Goal: Task Accomplishment & Management: Manage account settings

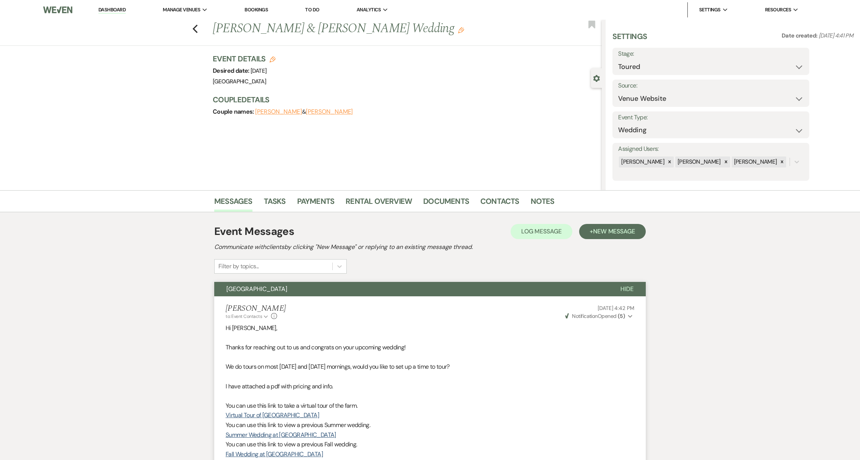
select select "5"
click at [113, 8] on link "Dashboard" at bounding box center [111, 9] width 27 height 7
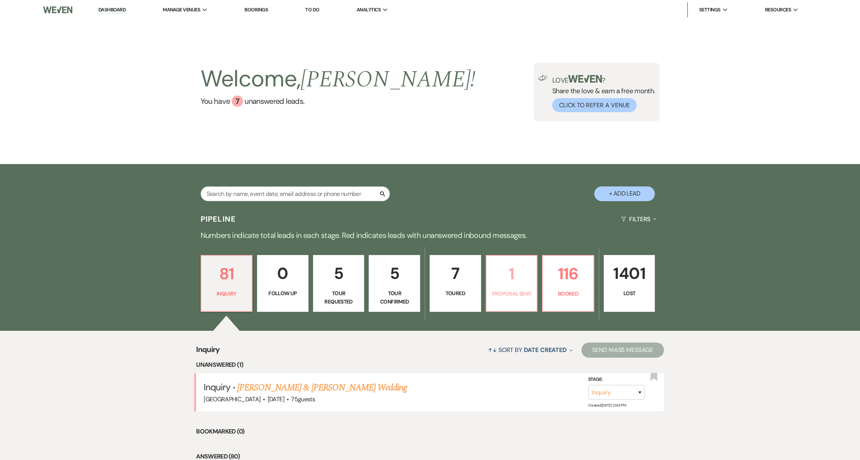
click at [498, 294] on p "Proposal Sent" at bounding box center [512, 293] width 42 height 8
select select "6"
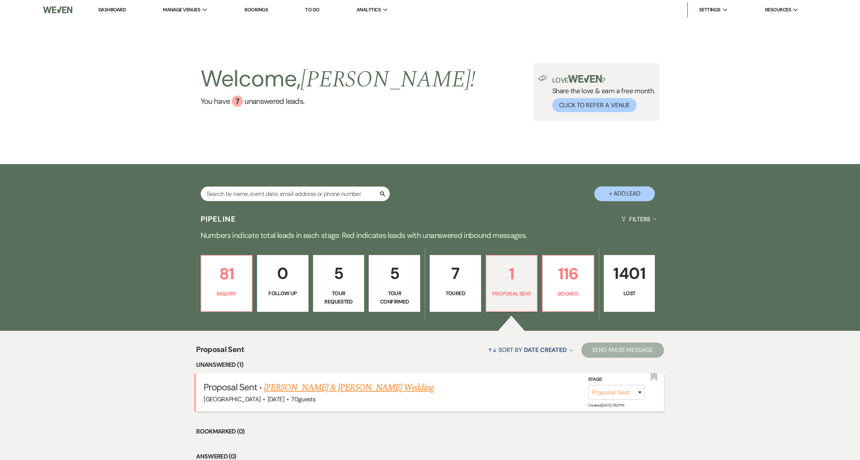
click at [291, 392] on link "[PERSON_NAME] & [PERSON_NAME] Wedding" at bounding box center [349, 387] width 170 height 14
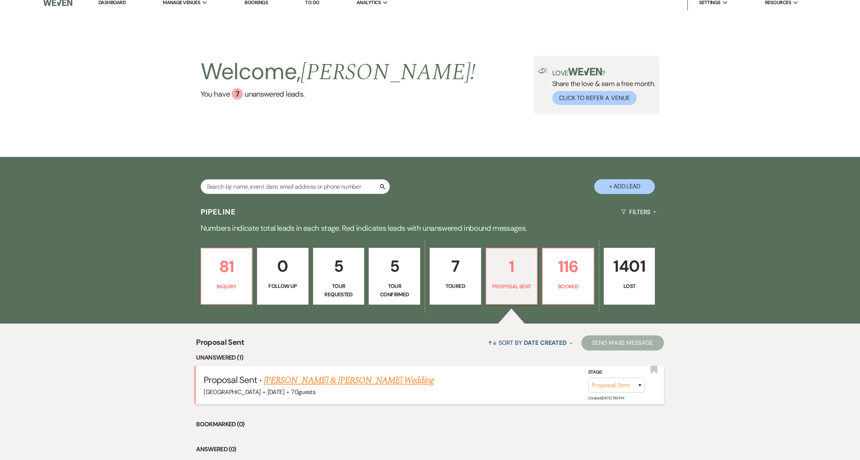
select select "6"
select select "5"
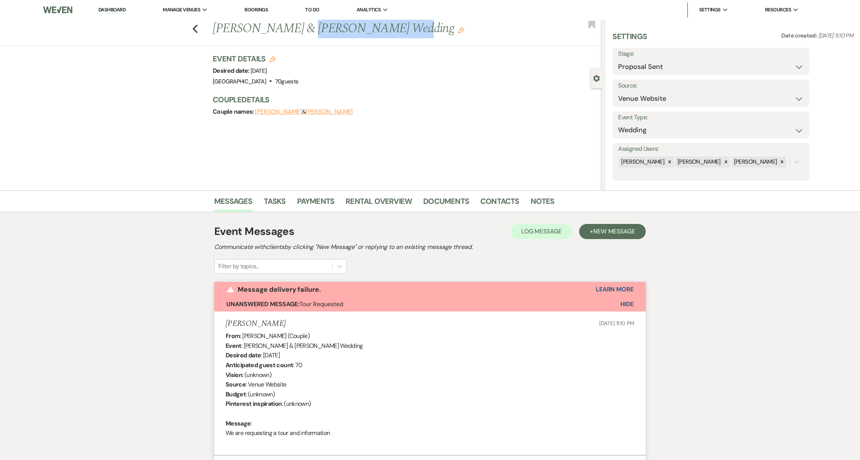
drag, startPoint x: 293, startPoint y: 28, endPoint x: 375, endPoint y: 36, distance: 82.1
click at [375, 36] on h1 "[PERSON_NAME] & [PERSON_NAME] Wedding Edit" at bounding box center [367, 29] width 308 height 18
copy h1 "[PERSON_NAME]"
drag, startPoint x: 217, startPoint y: 26, endPoint x: 276, endPoint y: 33, distance: 59.7
click at [276, 33] on h1 "[PERSON_NAME] & [PERSON_NAME] Wedding Edit" at bounding box center [367, 29] width 308 height 18
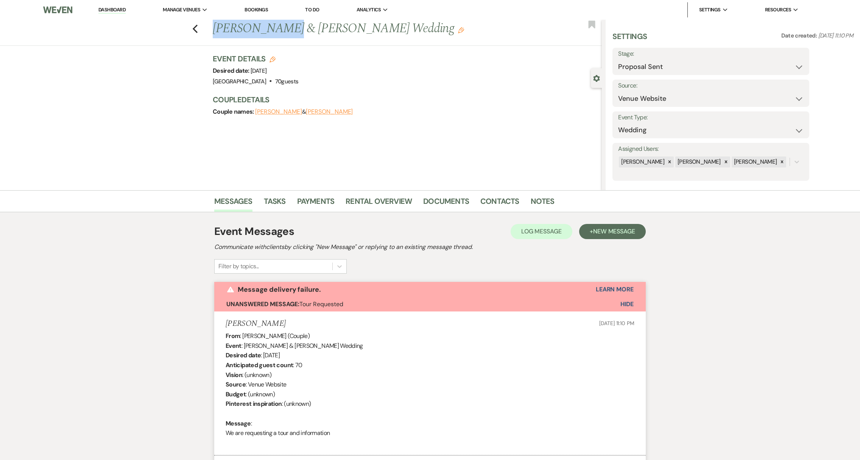
copy h1 "[PERSON_NAME]"
click at [274, 59] on icon "Edit" at bounding box center [272, 59] width 6 height 6
select select "539"
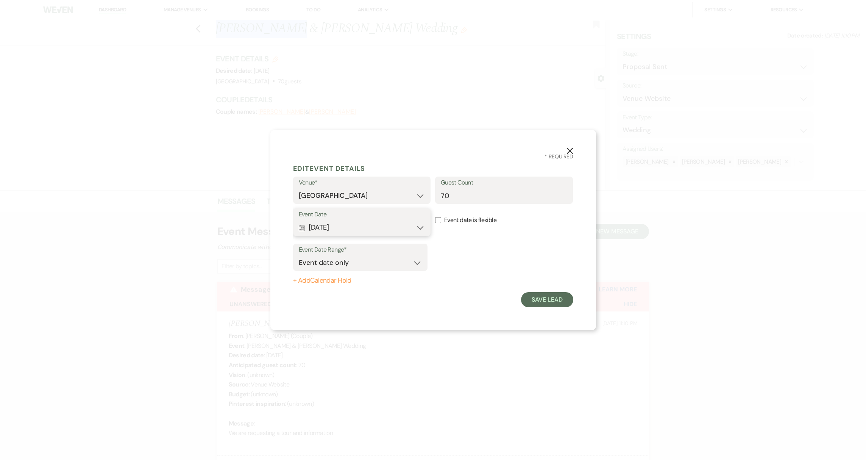
click at [419, 229] on button "Calendar [DATE] Expand" at bounding box center [362, 227] width 126 height 15
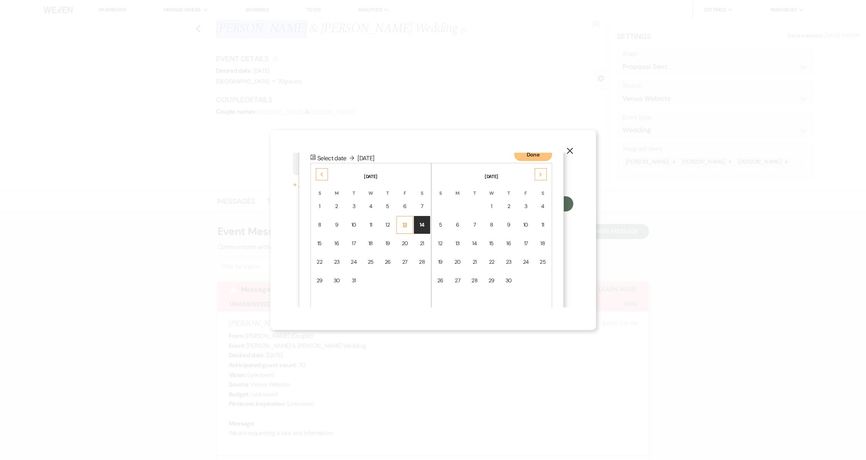
scroll to position [97, 0]
click at [322, 237] on td "15" at bounding box center [320, 242] width 16 height 18
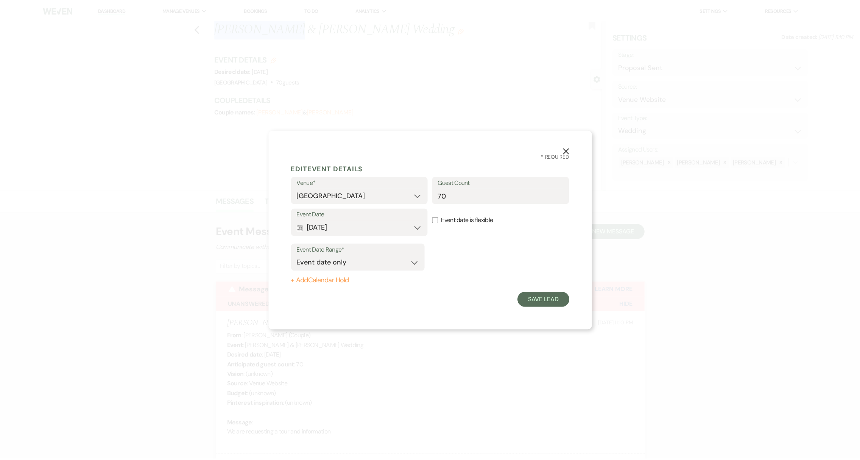
scroll to position [0, 0]
click at [541, 304] on button "Save Lead" at bounding box center [547, 299] width 52 height 15
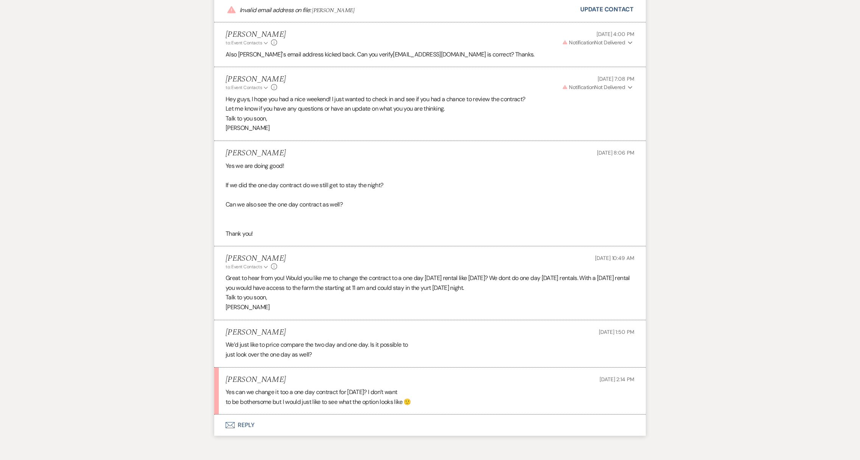
scroll to position [1966, 0]
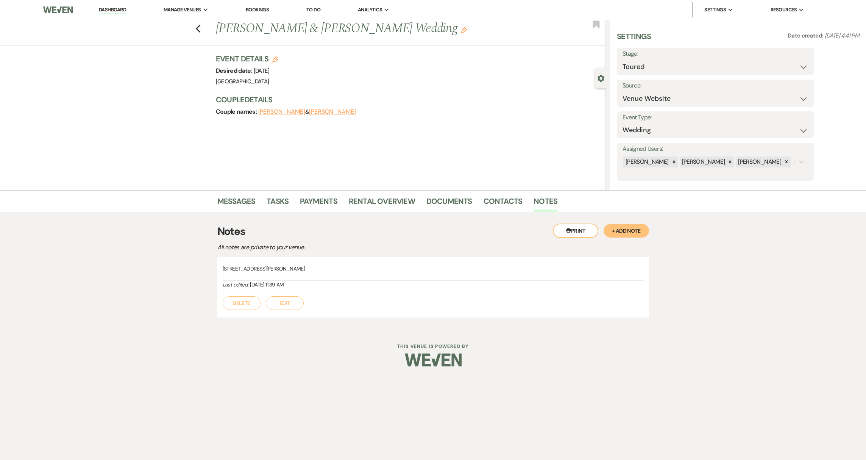
select select "5"
click at [199, 29] on icon "Previous" at bounding box center [198, 28] width 6 height 9
select select "5"
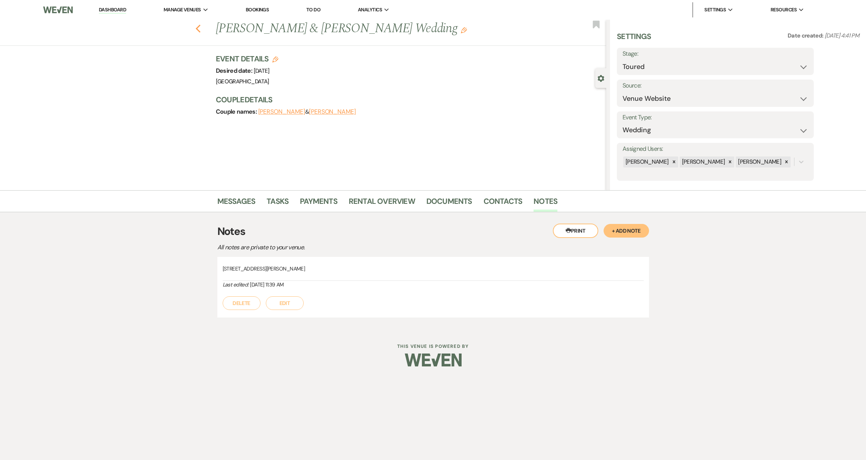
select select "5"
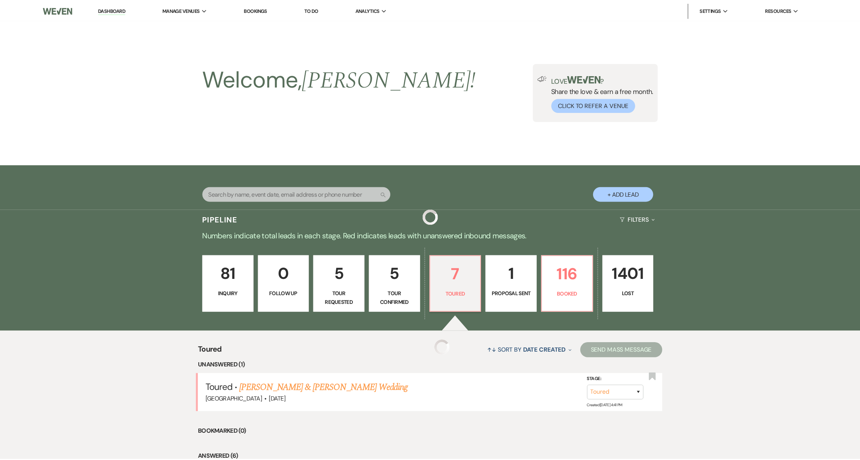
scroll to position [87, 0]
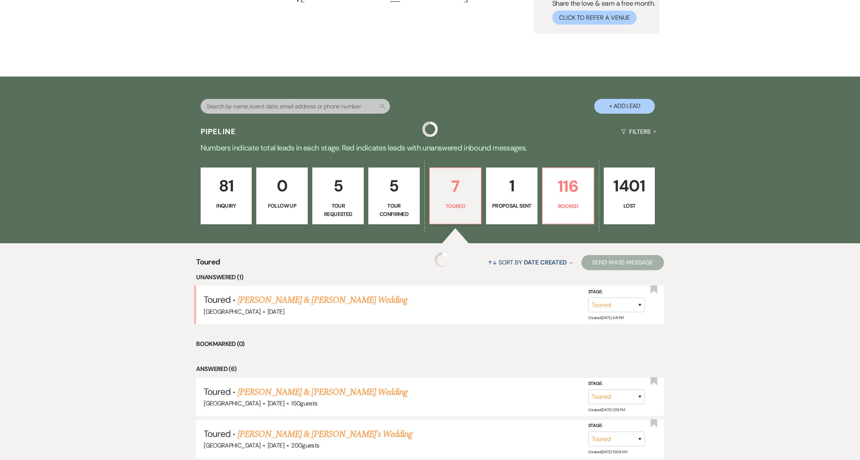
select select "5"
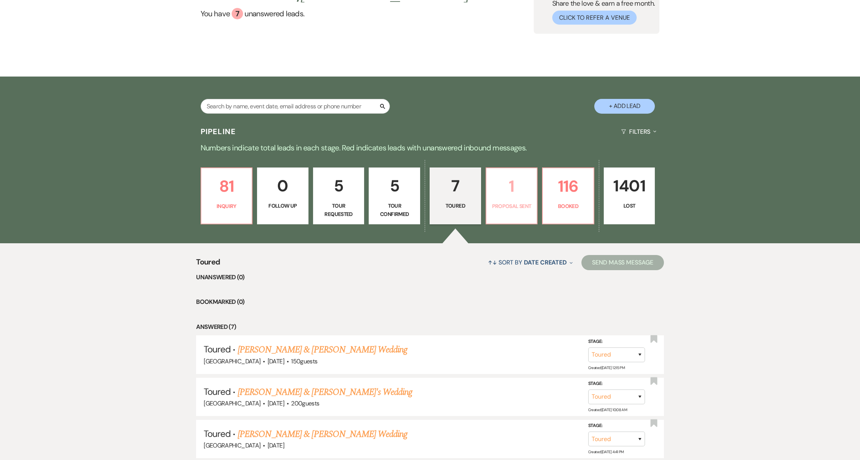
click at [517, 206] on p "Proposal Sent" at bounding box center [512, 206] width 42 height 8
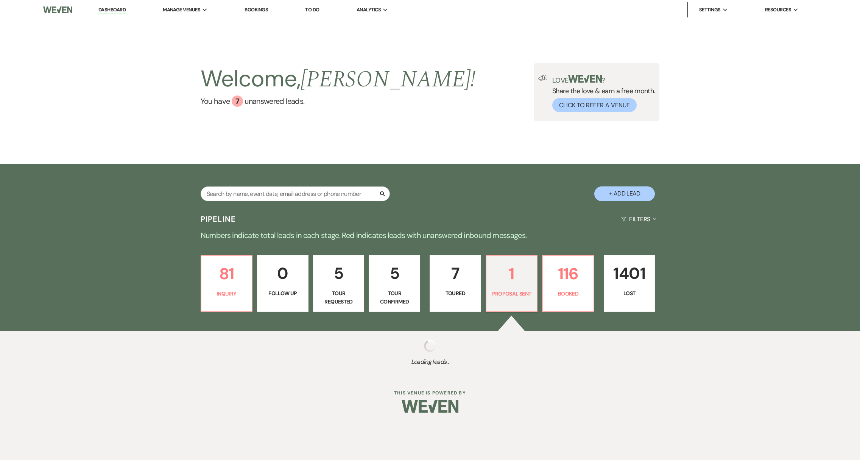
select select "6"
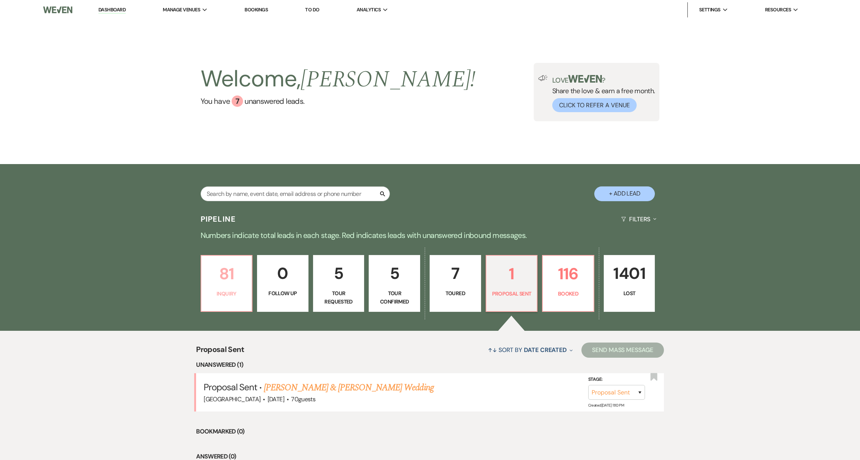
click at [231, 305] on link "81 Inquiry" at bounding box center [227, 283] width 52 height 57
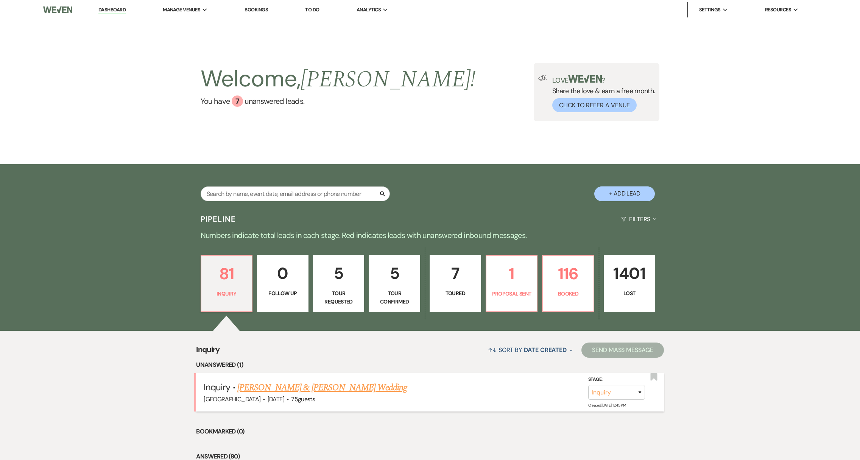
click at [298, 386] on link "[PERSON_NAME] & [PERSON_NAME] Wedding" at bounding box center [322, 387] width 170 height 14
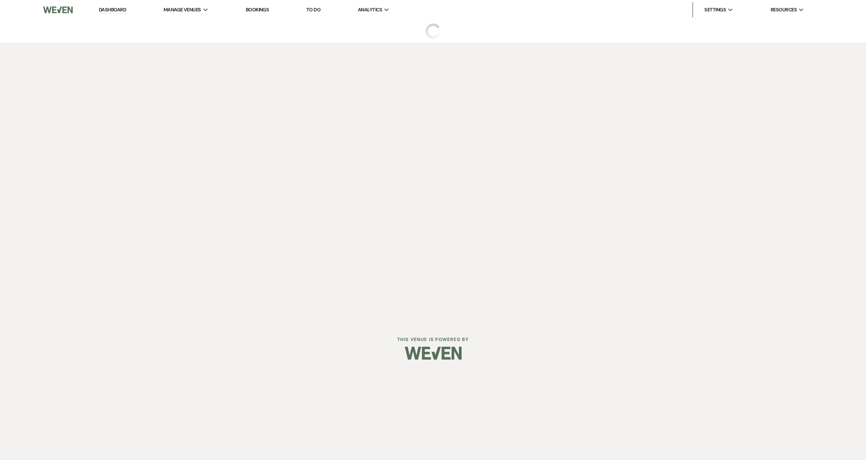
select select "1"
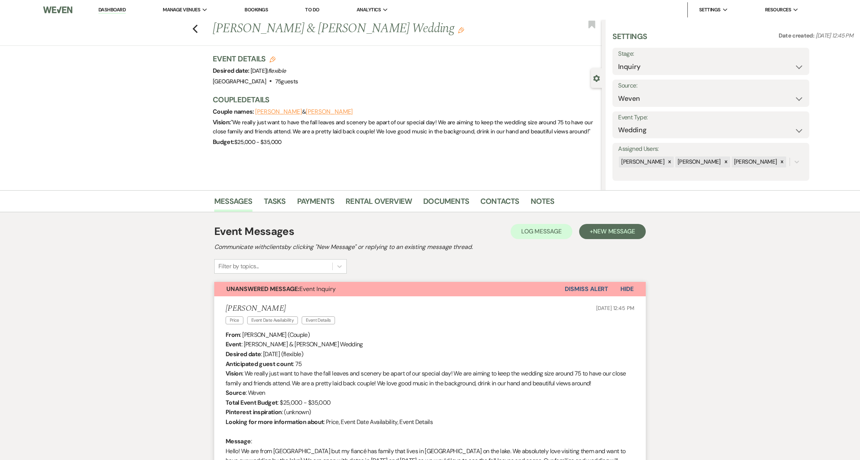
click at [118, 11] on link "Dashboard" at bounding box center [111, 9] width 27 height 7
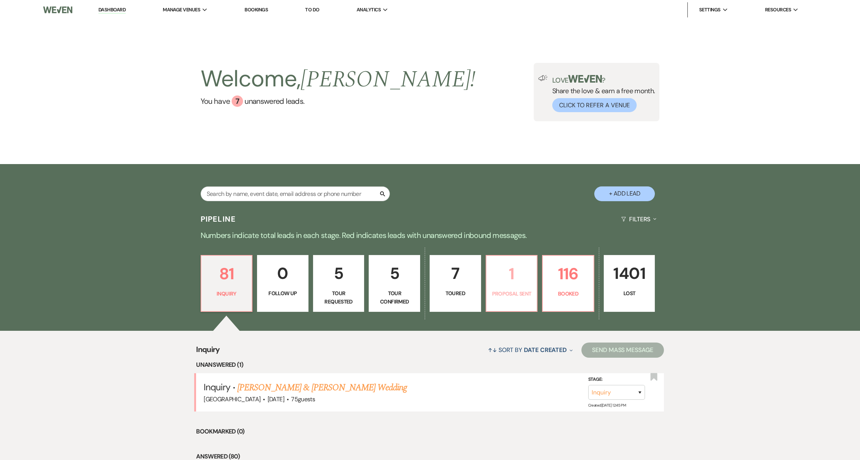
click at [500, 296] on p "Proposal Sent" at bounding box center [512, 293] width 42 height 8
select select "6"
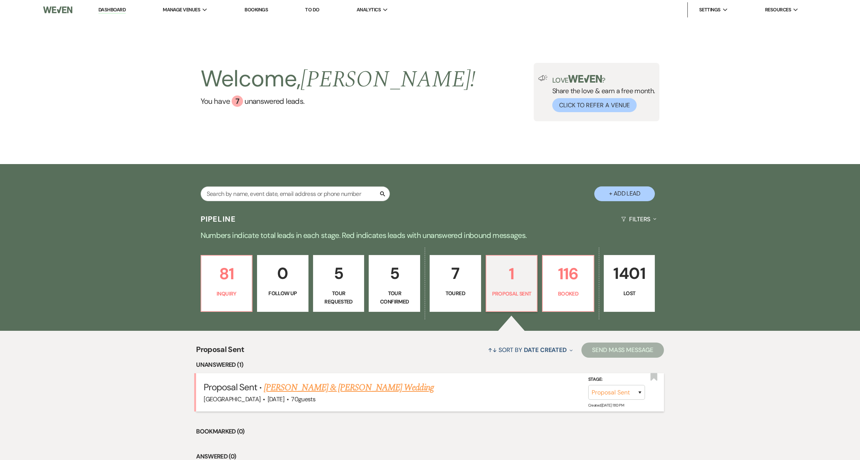
click at [360, 390] on link "[PERSON_NAME] & [PERSON_NAME] Wedding" at bounding box center [349, 387] width 170 height 14
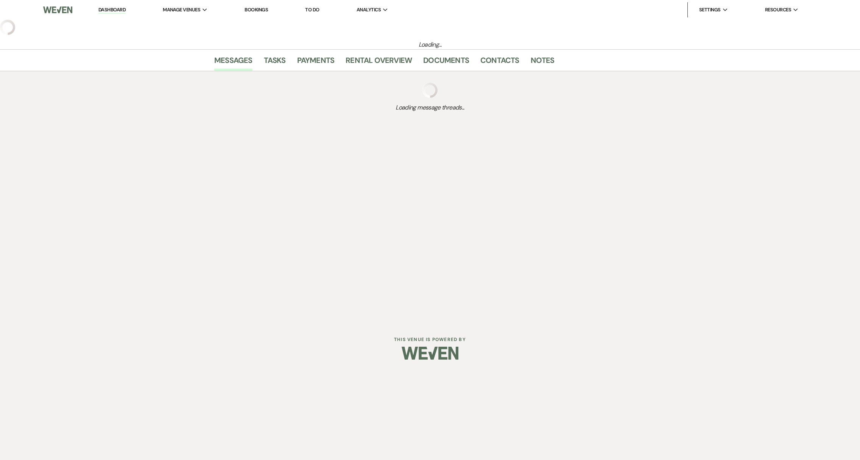
select select "6"
select select "5"
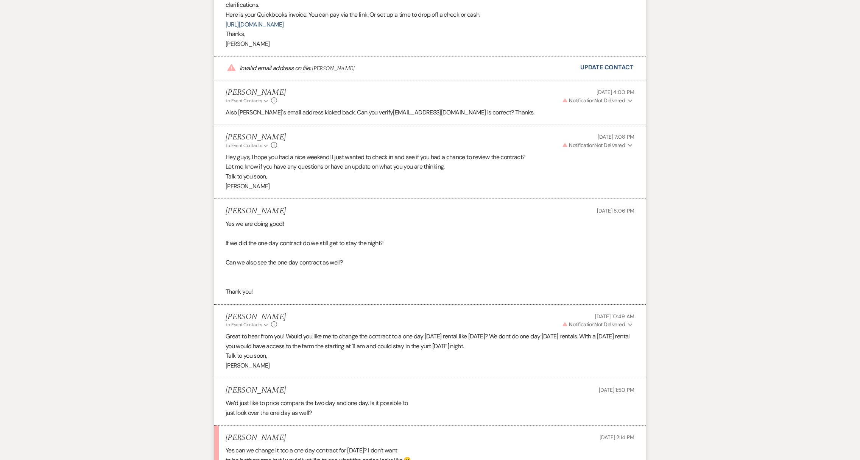
scroll to position [1968, 0]
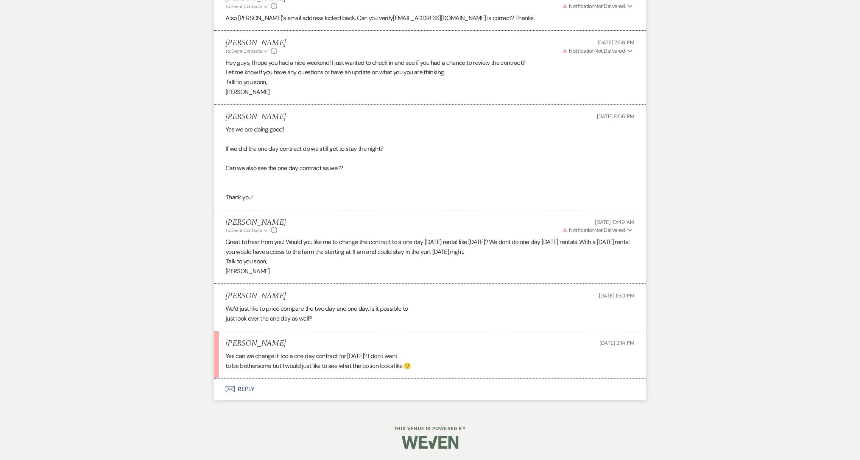
click at [247, 388] on button "Envelope Reply" at bounding box center [429, 388] width 431 height 21
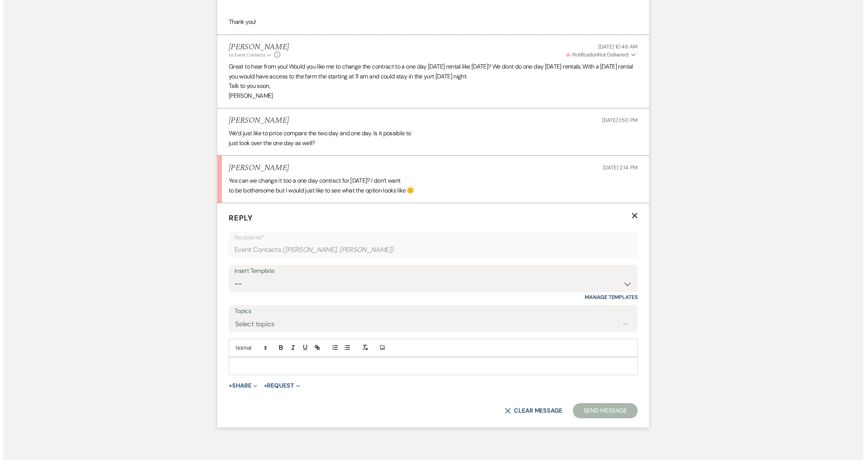
scroll to position [2140, 0]
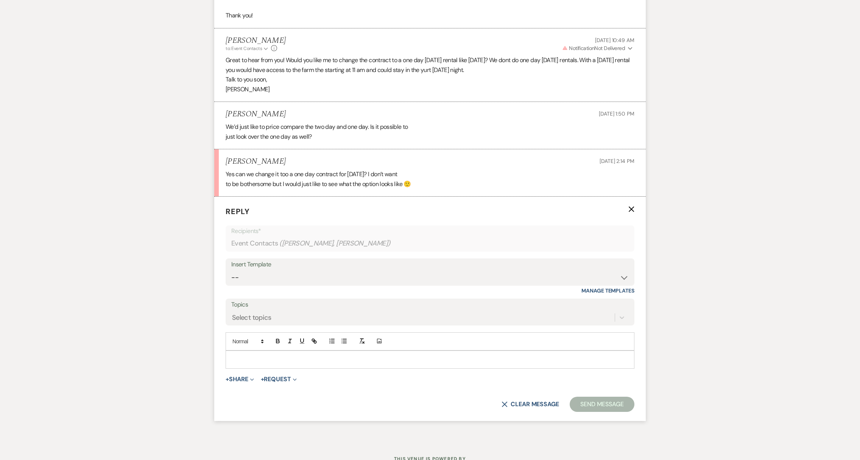
click at [255, 363] on p at bounding box center [430, 359] width 397 height 8
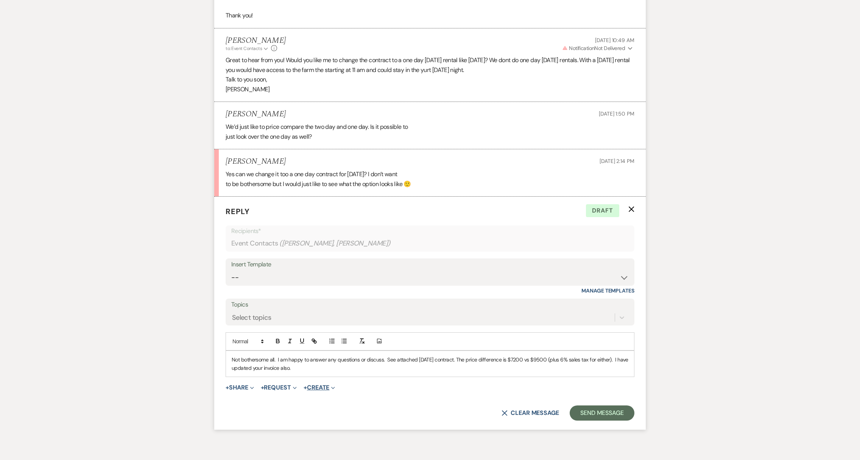
click at [327, 390] on button "+ Create Expand" at bounding box center [319, 387] width 31 height 6
click at [248, 390] on button "+ Share Expand" at bounding box center [240, 387] width 28 height 6
click at [252, 406] on span "Doc Upload Documents" at bounding box center [256, 402] width 43 height 8
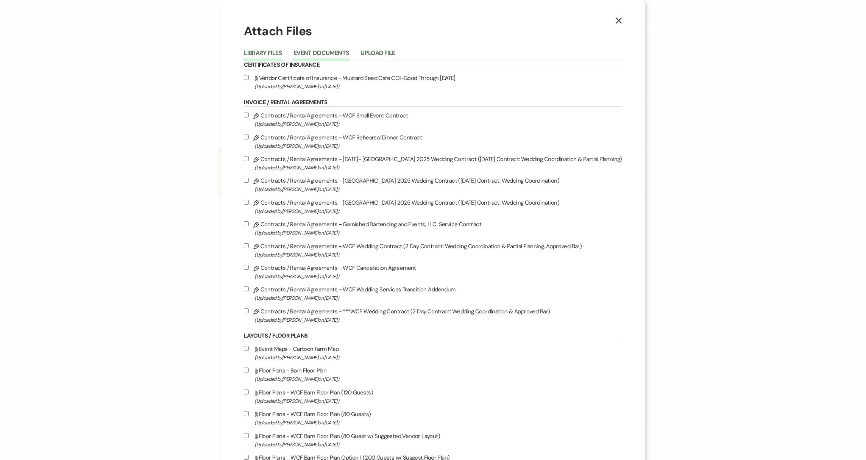
click at [313, 54] on button "Event Documents" at bounding box center [321, 55] width 56 height 11
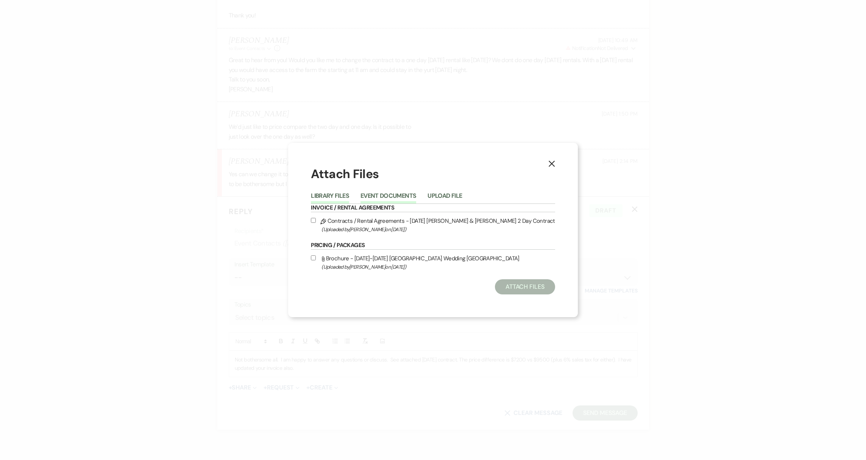
click at [343, 198] on button "Library Files" at bounding box center [330, 198] width 38 height 11
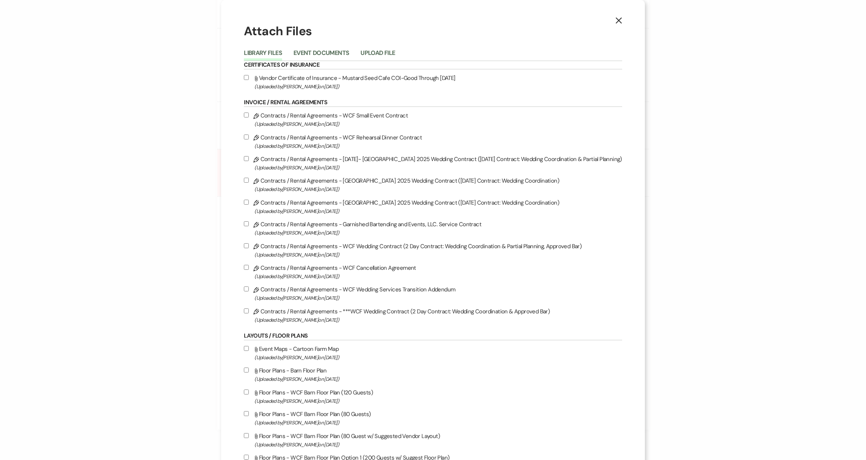
click at [244, 159] on input "Pencil Contracts / Rental Agreements - Sunday- Wallenpaupack Creek Farm 2025 We…" at bounding box center [246, 158] width 5 height 5
checkbox input "true"
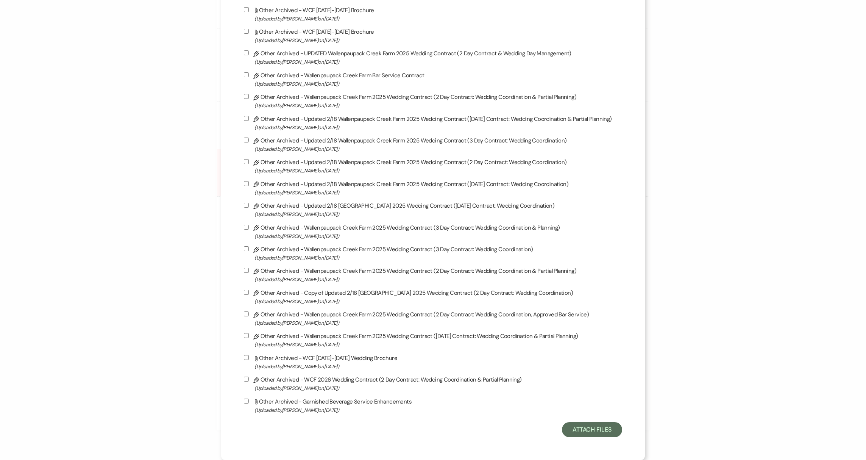
scroll to position [2008, 0]
click at [581, 429] on button "Attach Files" at bounding box center [592, 429] width 60 height 15
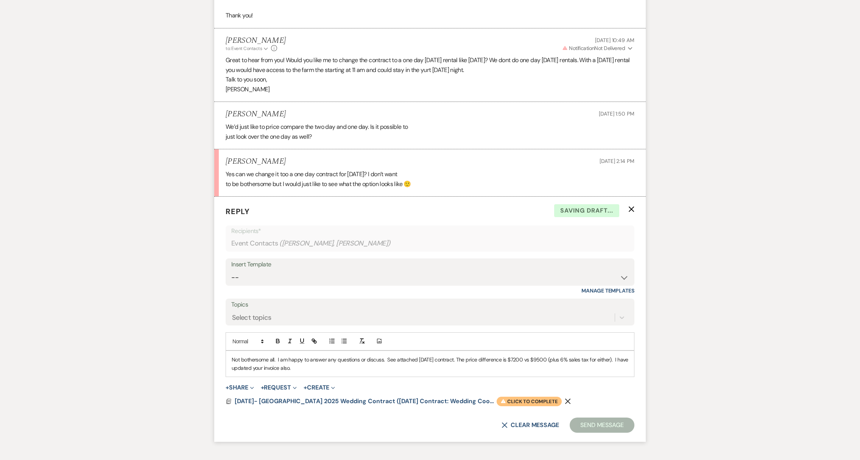
click at [519, 406] on span "Warning Click to complete" at bounding box center [529, 401] width 65 height 10
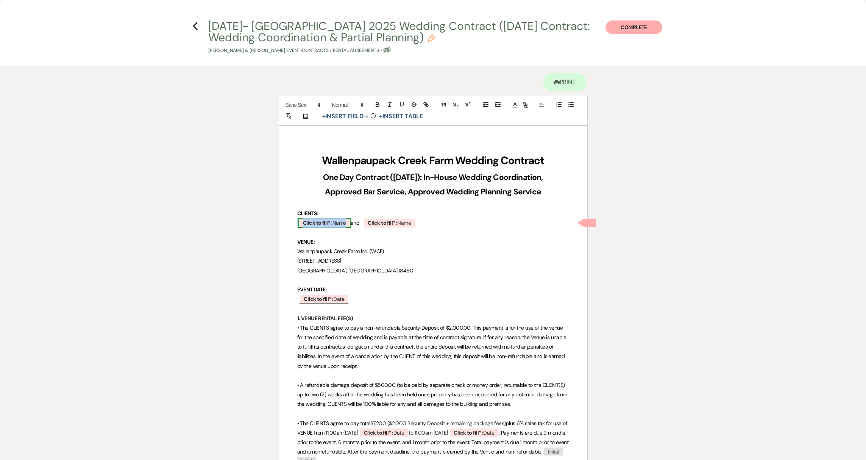
click at [332, 223] on b "Click to fill* :" at bounding box center [318, 222] width 30 height 7
select select "owner"
select select "Name"
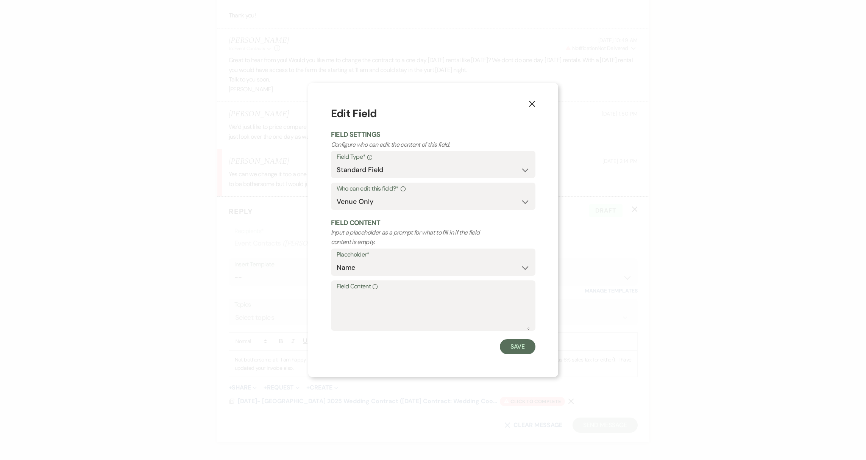
click at [533, 103] on icon "X" at bounding box center [531, 103] width 7 height 7
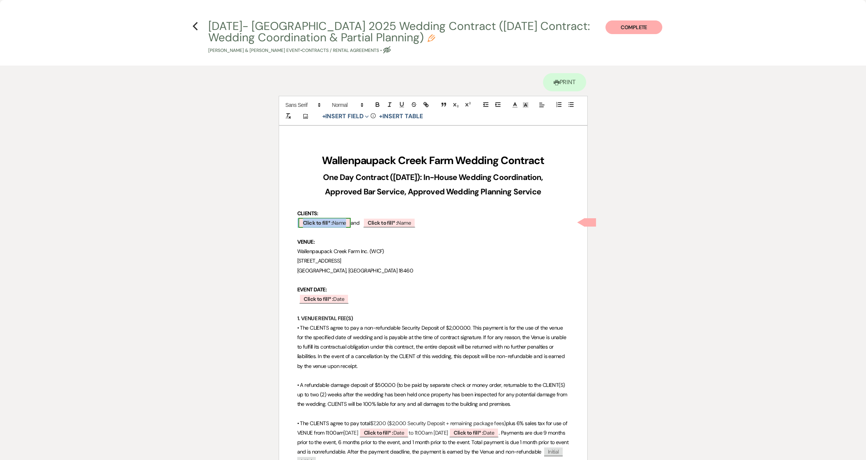
click at [326, 220] on b "Click to fill* :" at bounding box center [318, 222] width 30 height 7
select select "owner"
select select "Name"
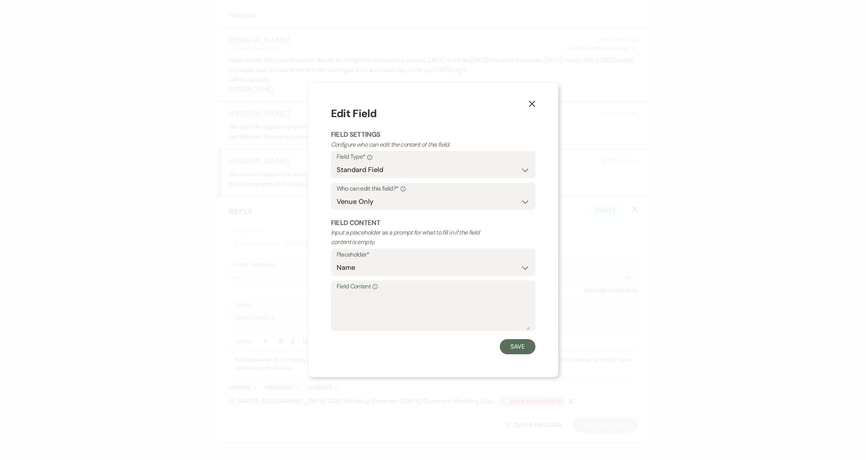
click at [533, 109] on button "X" at bounding box center [531, 103] width 11 height 13
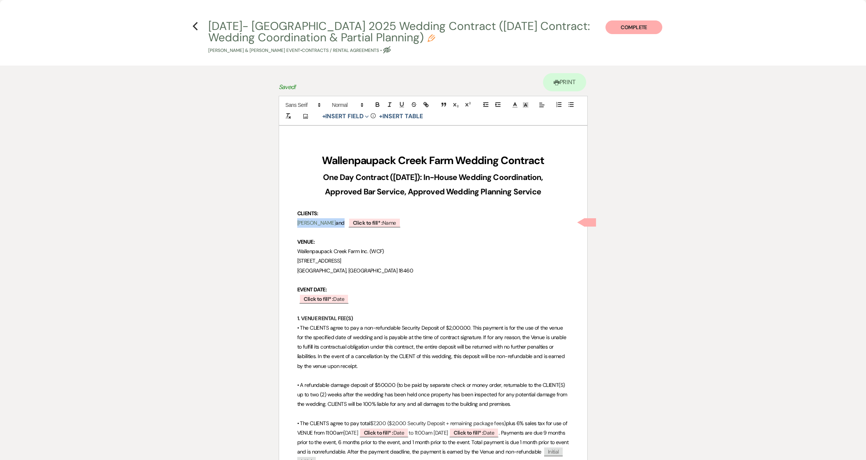
drag, startPoint x: 339, startPoint y: 223, endPoint x: 291, endPoint y: 224, distance: 48.1
click at [382, 220] on b "Click to fill* :" at bounding box center [368, 222] width 30 height 7
select select "owner"
select select "Name"
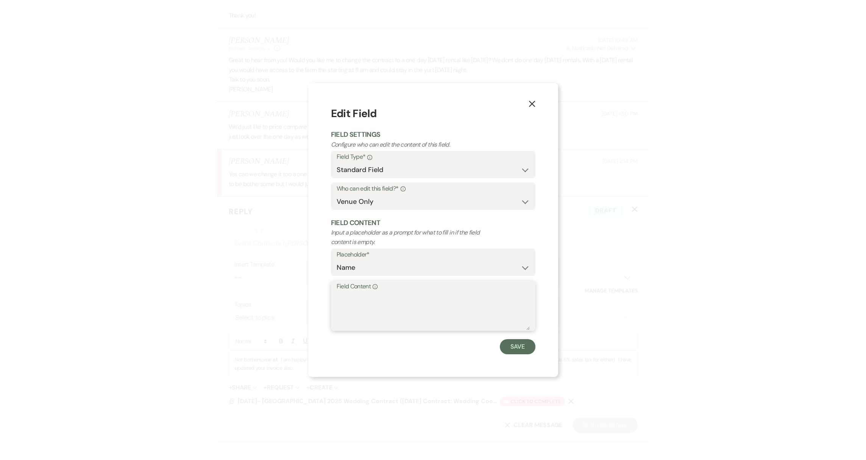
click at [387, 301] on textarea "Field Content Info" at bounding box center [432, 311] width 193 height 38
paste textarea "[PERSON_NAME]"
type textarea "[PERSON_NAME]"
click at [515, 344] on button "Save" at bounding box center [518, 346] width 36 height 15
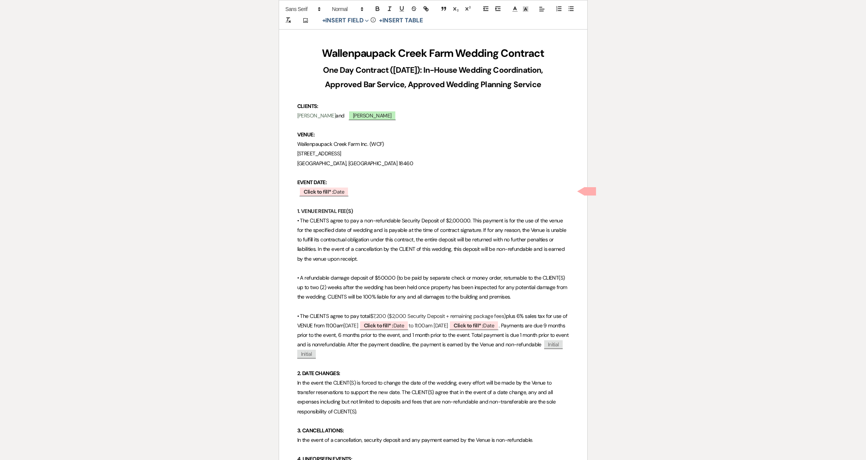
scroll to position [162, 0]
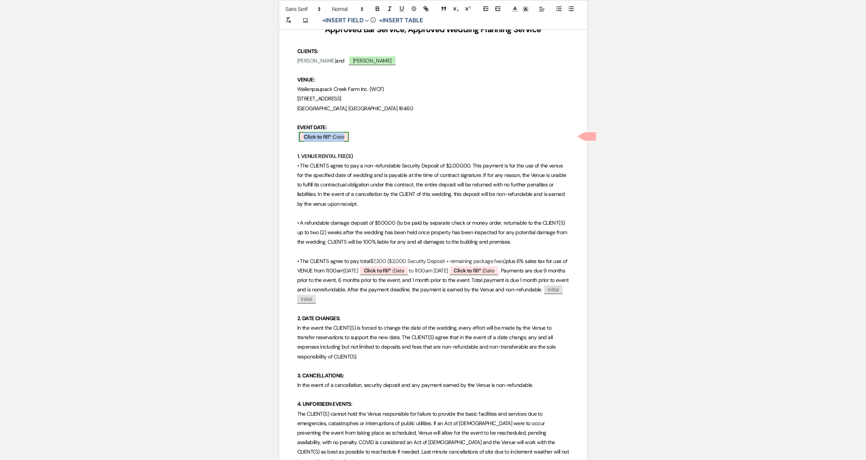
click at [314, 136] on b "Click to fill* :" at bounding box center [319, 136] width 30 height 7
select select "owner"
select select "Date"
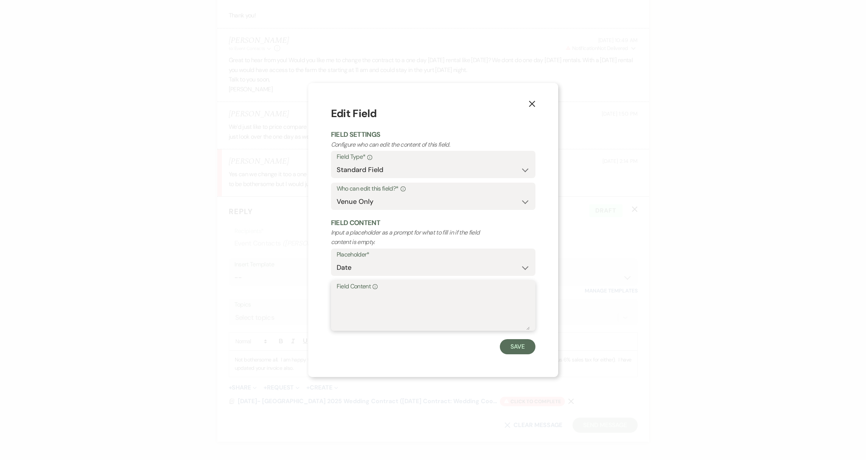
click at [355, 313] on textarea "Field Content Info" at bounding box center [432, 311] width 193 height 38
type textarea "August 15th, 2027"
click at [521, 346] on button "Save" at bounding box center [518, 346] width 36 height 15
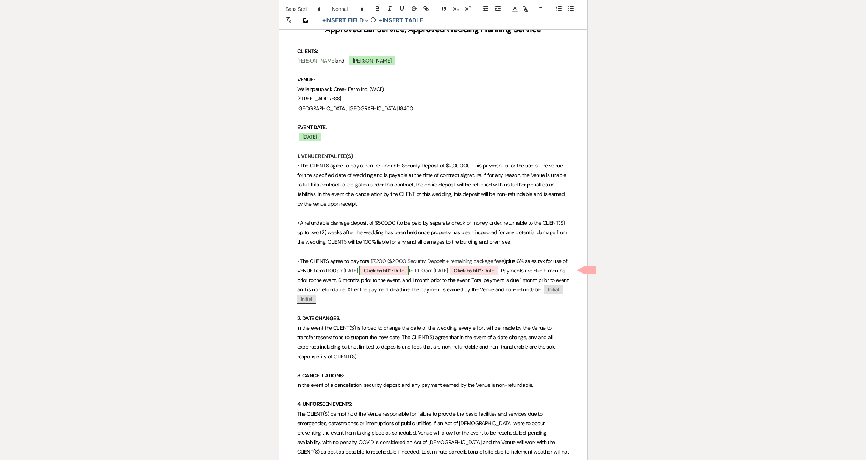
click at [381, 270] on b "Click to fill* :" at bounding box center [379, 270] width 30 height 7
select select "owner"
select select "Date"
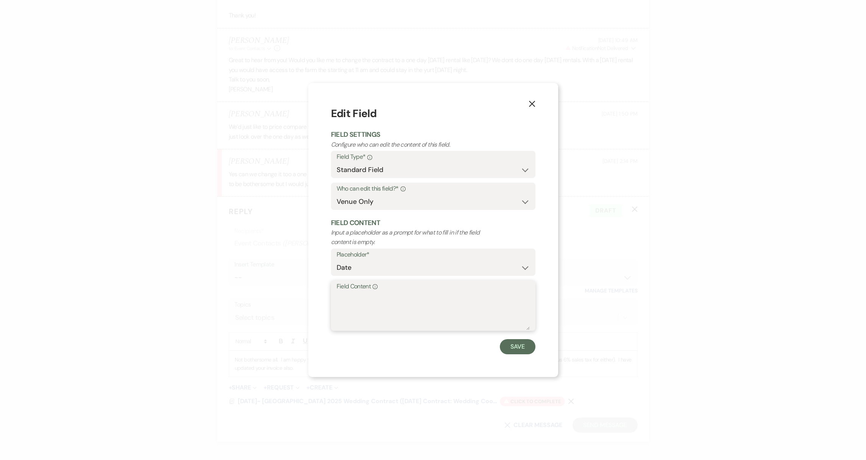
click at [371, 310] on textarea "Field Content Info" at bounding box center [432, 311] width 193 height 38
type textarea "August 15th, 2027"
click at [511, 350] on button "Save" at bounding box center [518, 346] width 36 height 15
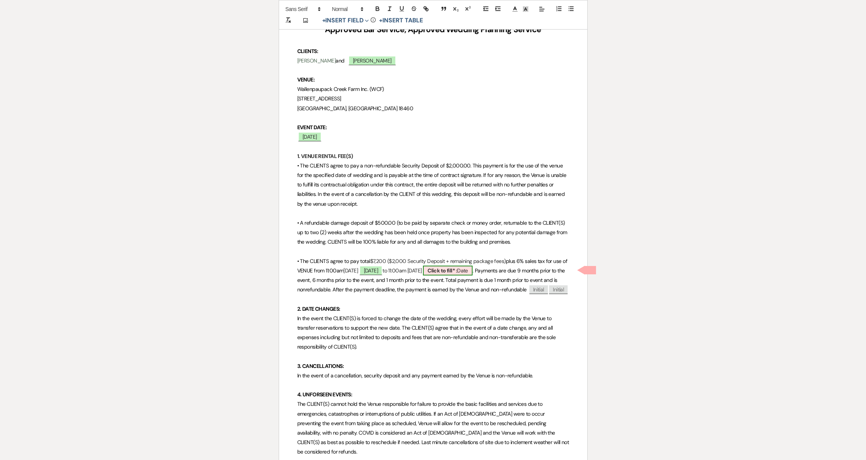
click at [457, 269] on b "Click to fill* :" at bounding box center [442, 270] width 30 height 7
select select "owner"
select select "Date"
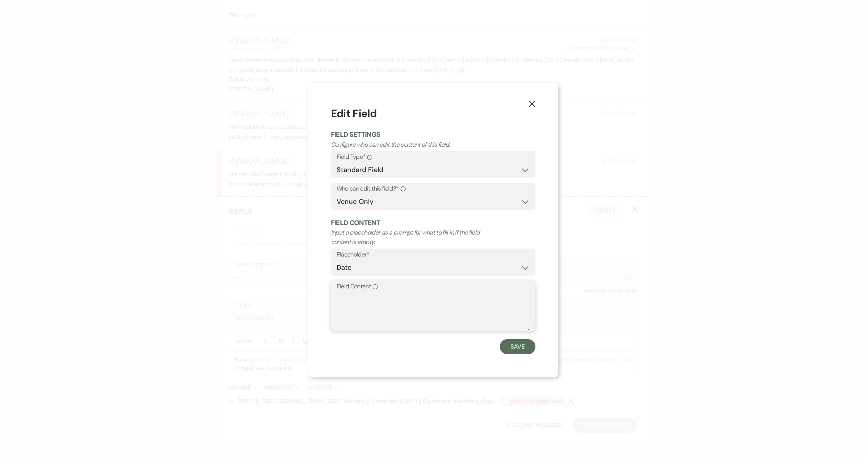
click at [410, 303] on textarea "Field Content Info" at bounding box center [432, 311] width 193 height 38
type textarea "August 16th, 2027"
click at [525, 346] on button "Save" at bounding box center [518, 346] width 36 height 15
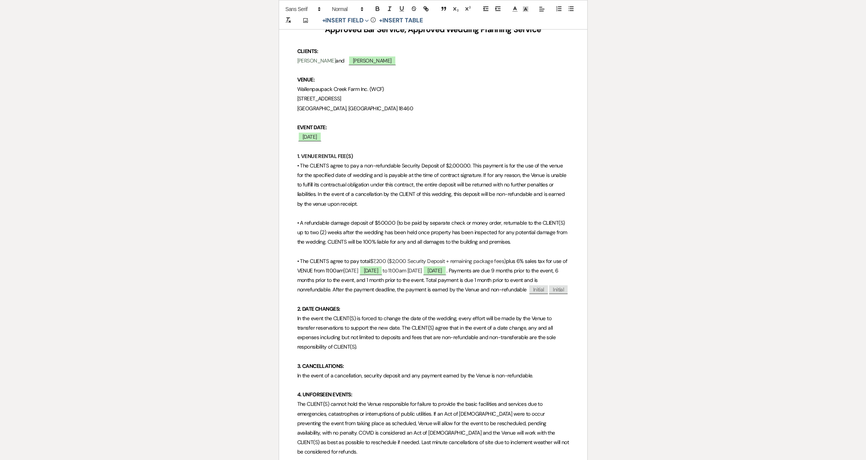
click at [431, 361] on p at bounding box center [433, 356] width 272 height 9
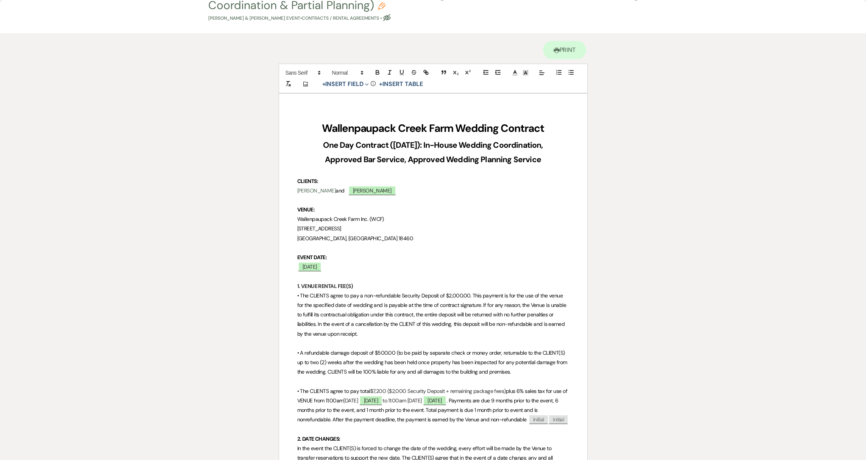
scroll to position [0, 0]
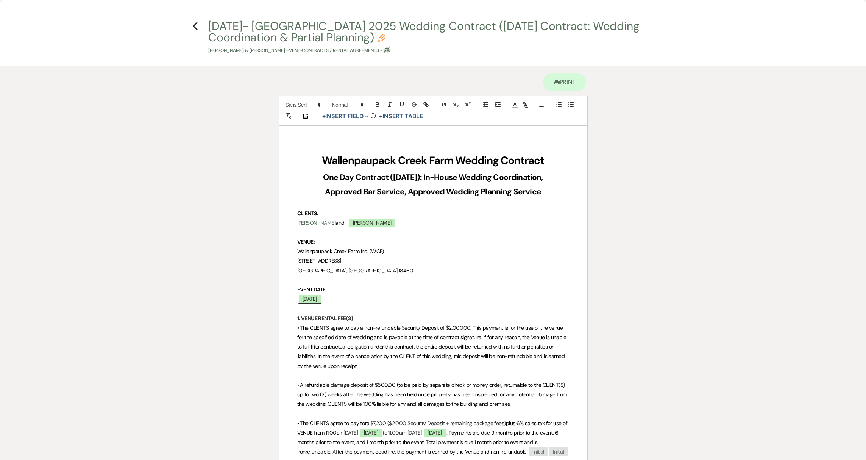
click at [314, 224] on span "[PERSON_NAME]" at bounding box center [316, 222] width 39 height 7
click at [415, 235] on p at bounding box center [433, 231] width 272 height 9
click at [427, 284] on p at bounding box center [433, 279] width 272 height 9
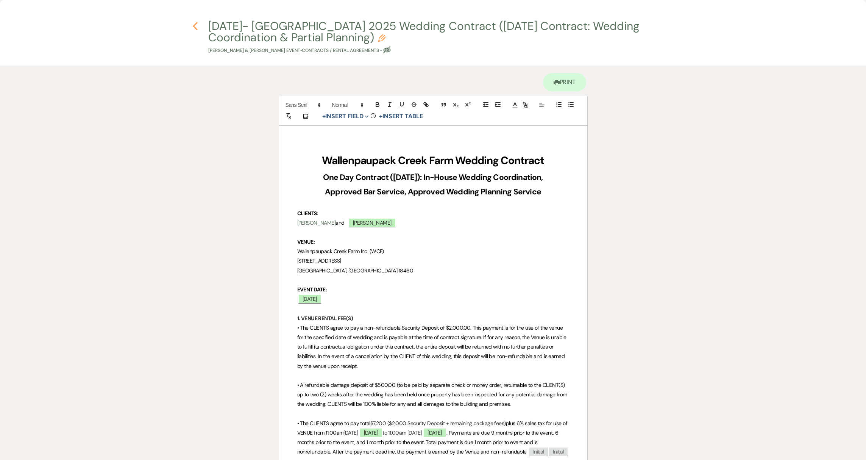
click at [194, 24] on icon "Previous" at bounding box center [195, 26] width 6 height 9
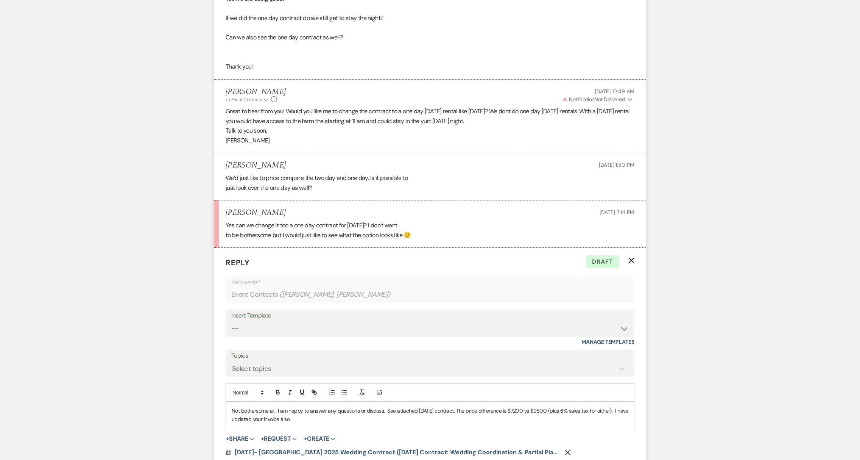
scroll to position [2142, 0]
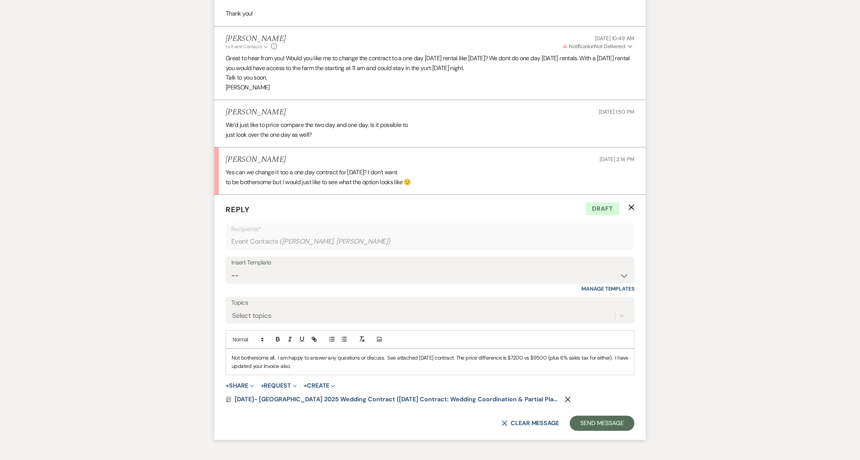
click at [319, 370] on p "Not bothersome all. I am happy to answer any questions or discuss. See attached…" at bounding box center [430, 361] width 397 height 17
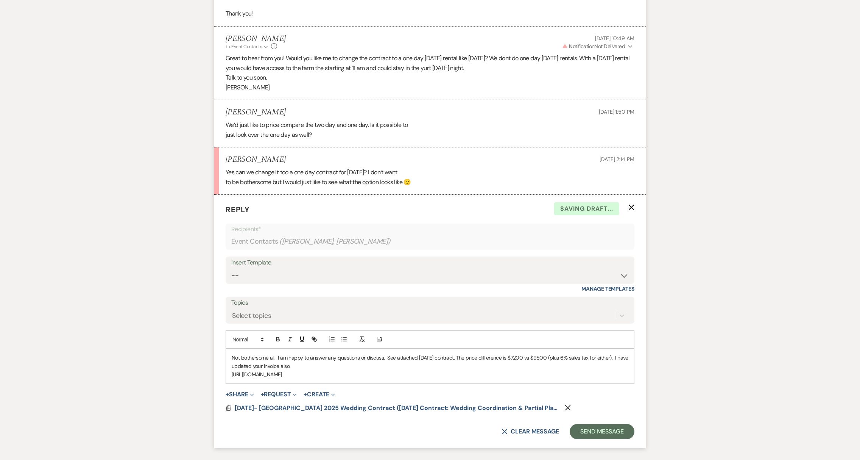
drag, startPoint x: 231, startPoint y: 384, endPoint x: 591, endPoint y: 402, distance: 360.4
click at [591, 402] on form "Reply X Saving draft... Recipients* Event Contacts ( Sean Delellas, Brianna Eil…" at bounding box center [429, 321] width 431 height 253
click at [316, 342] on icon "button" at bounding box center [314, 338] width 7 height 7
type input "[URL][DOMAIN_NAME]"
click at [453, 400] on link at bounding box center [452, 397] width 16 height 6
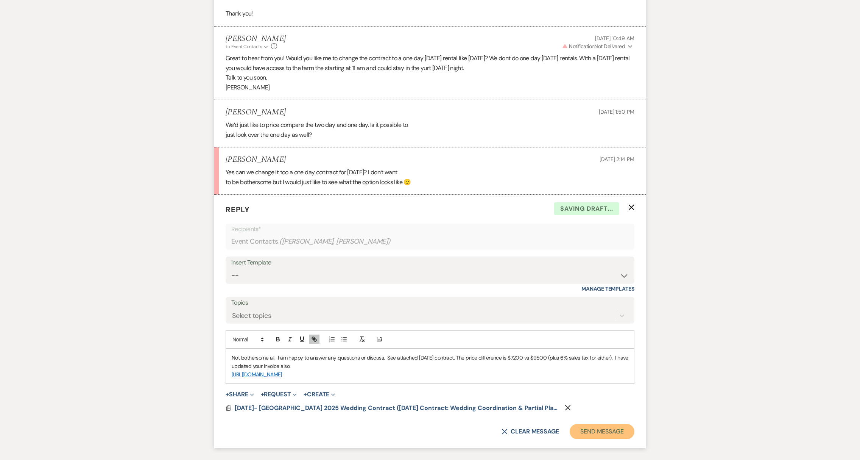
click at [592, 439] on button "Send Message" at bounding box center [602, 431] width 65 height 15
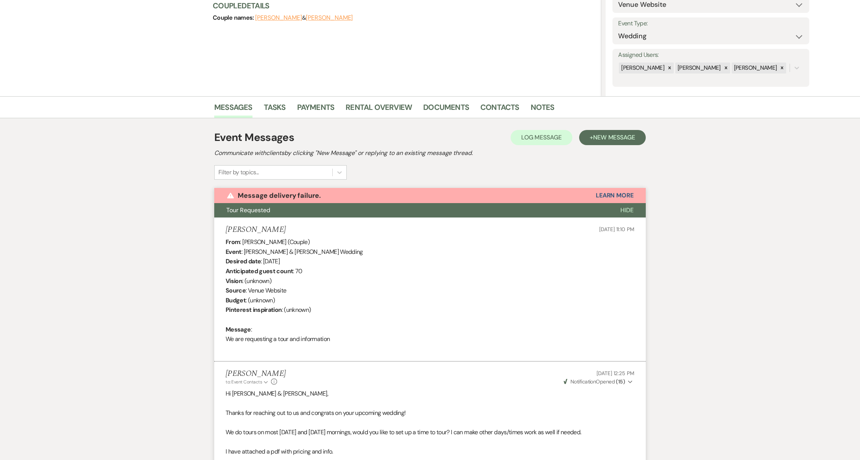
scroll to position [0, 0]
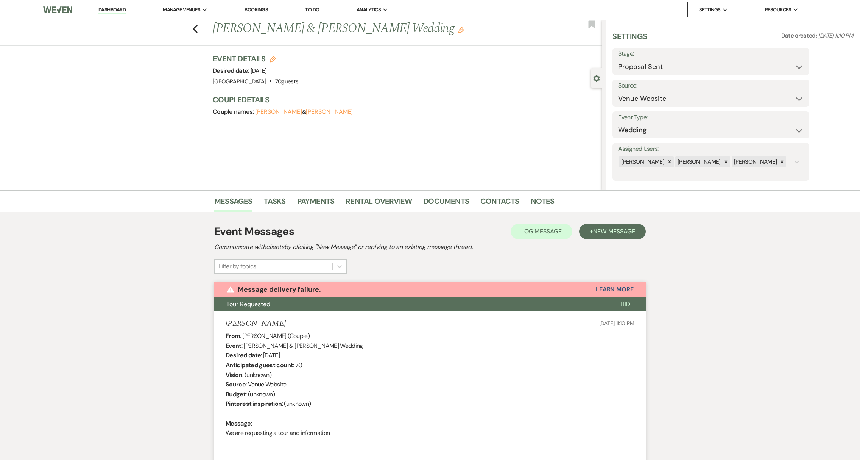
click at [112, 12] on link "Dashboard" at bounding box center [111, 9] width 27 height 7
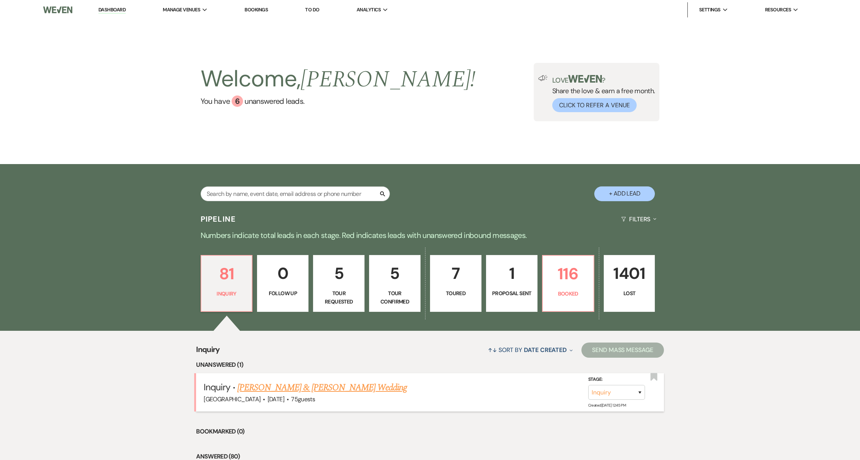
click at [273, 391] on link "[PERSON_NAME] & [PERSON_NAME] Wedding" at bounding box center [322, 387] width 170 height 14
select select "1"
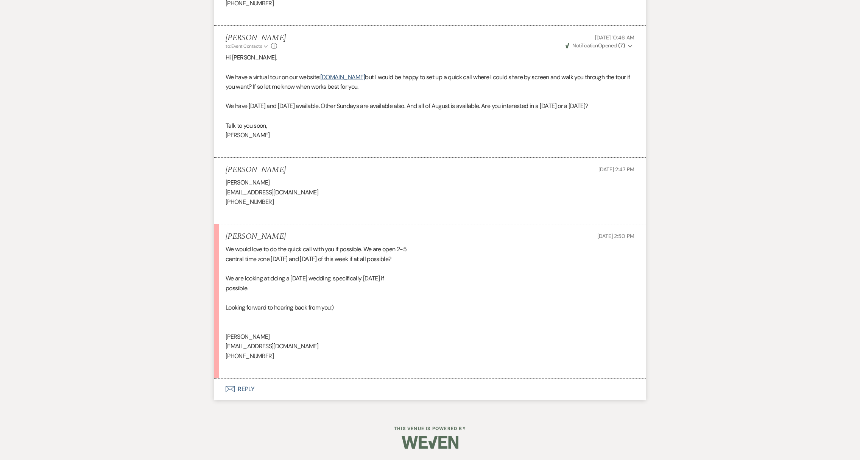
scroll to position [828, 0]
